Goal: Task Accomplishment & Management: Manage account settings

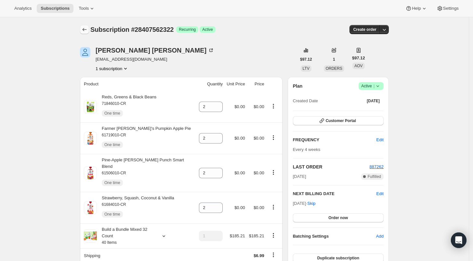
click at [86, 29] on icon "Subscriptions" at bounding box center [84, 29] width 7 height 7
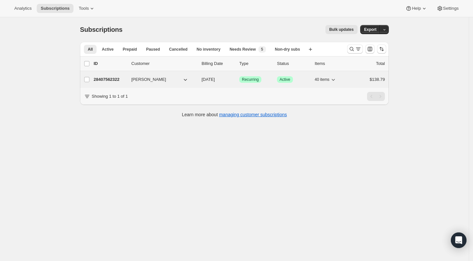
click at [143, 79] on span "[PERSON_NAME]" at bounding box center [148, 79] width 35 height 7
click at [103, 77] on p "28407562322" at bounding box center [110, 79] width 33 height 7
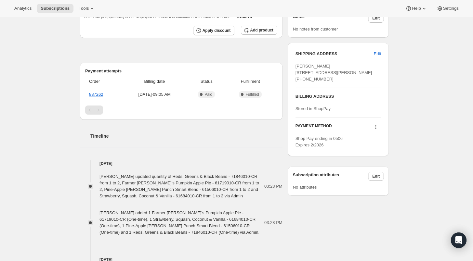
scroll to position [289, 0]
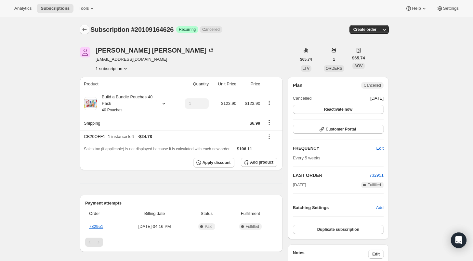
click at [83, 27] on icon "Subscriptions" at bounding box center [84, 29] width 7 height 7
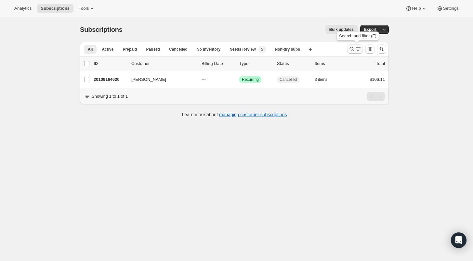
click at [351, 49] on icon "Search and filter results" at bounding box center [352, 49] width 7 height 7
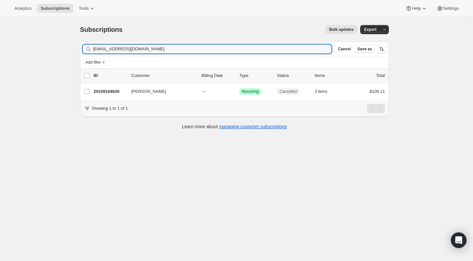
drag, startPoint x: 145, startPoint y: 50, endPoint x: 65, endPoint y: 46, distance: 80.5
click at [65, 46] on div "Subscriptions. This page is ready Subscriptions Bulk updates More actions Bulk …" at bounding box center [234, 147] width 469 height 261
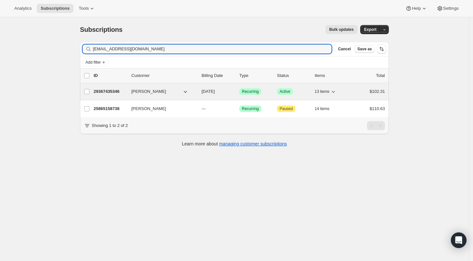
type input "mandagrace413@gmail.com"
click at [102, 92] on p "29367435346" at bounding box center [110, 91] width 33 height 7
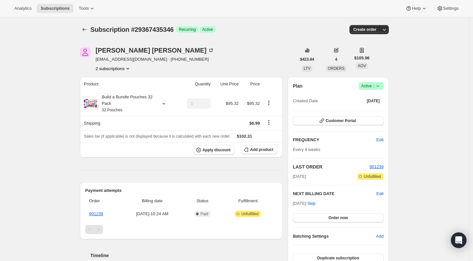
click at [110, 69] on button "2 subscriptions" at bounding box center [113, 68] width 35 height 7
click at [106, 89] on span "29367435346 Info Current" at bounding box center [115, 91] width 45 height 5
click at [95, 83] on span "25865158738" at bounding box center [106, 80] width 26 height 5
